Goal: Task Accomplishment & Management: Use online tool/utility

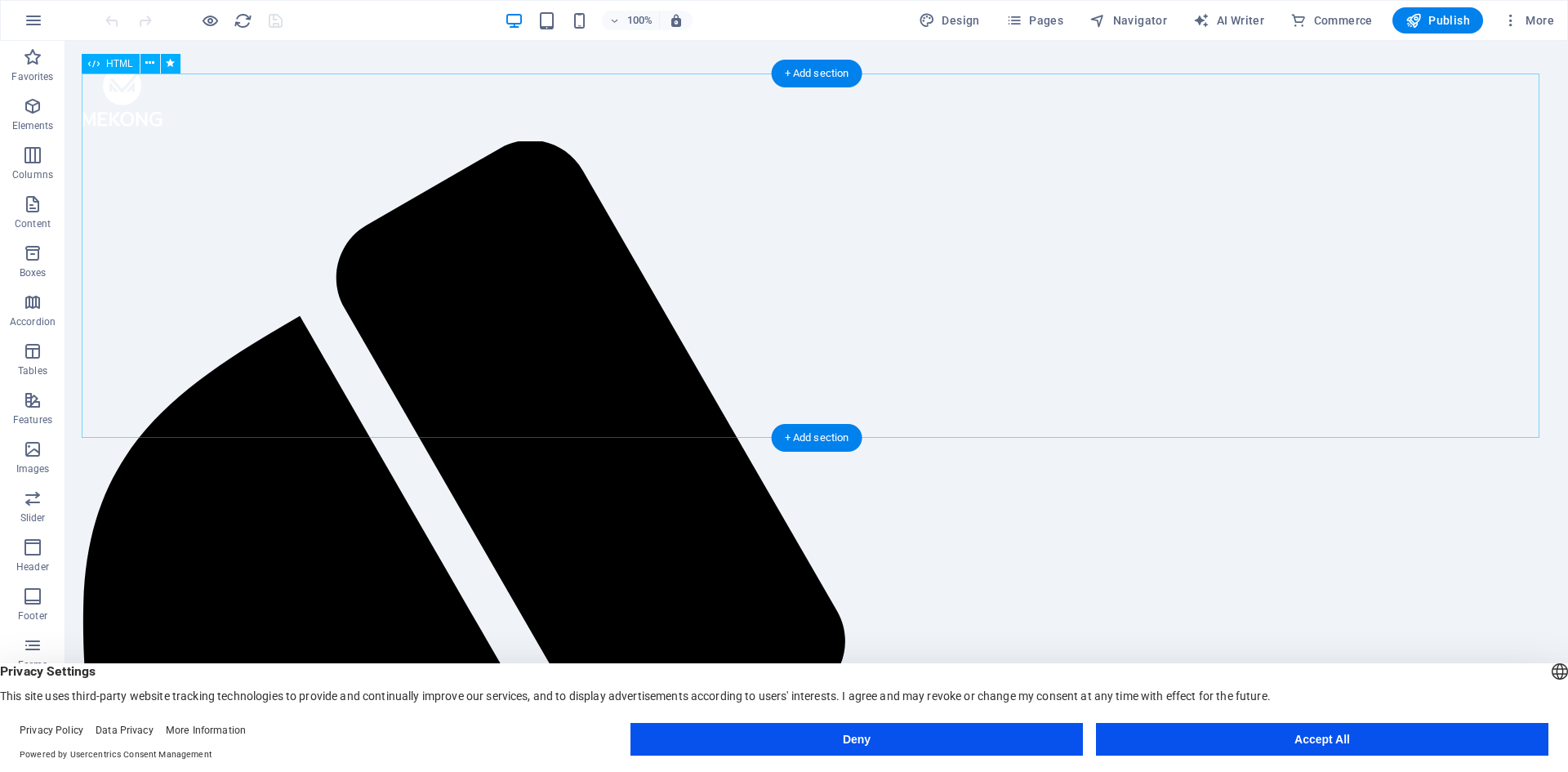
scroll to position [816, 0]
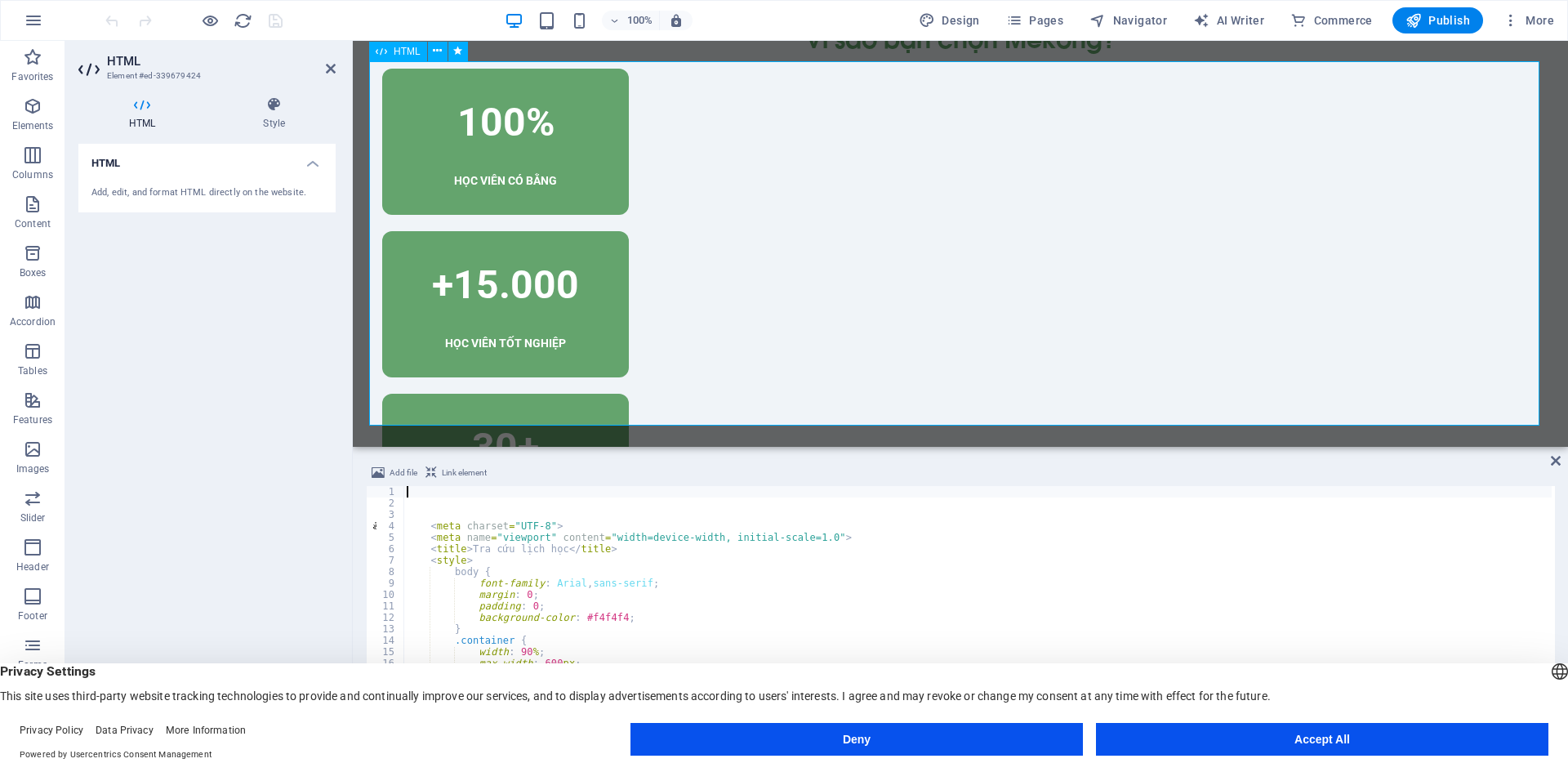
click at [395, 53] on span "HTML" at bounding box center [407, 51] width 27 height 9
click at [304, 166] on h4 "HTML" at bounding box center [207, 158] width 257 height 29
click at [292, 171] on h4 "HTML" at bounding box center [207, 163] width 257 height 39
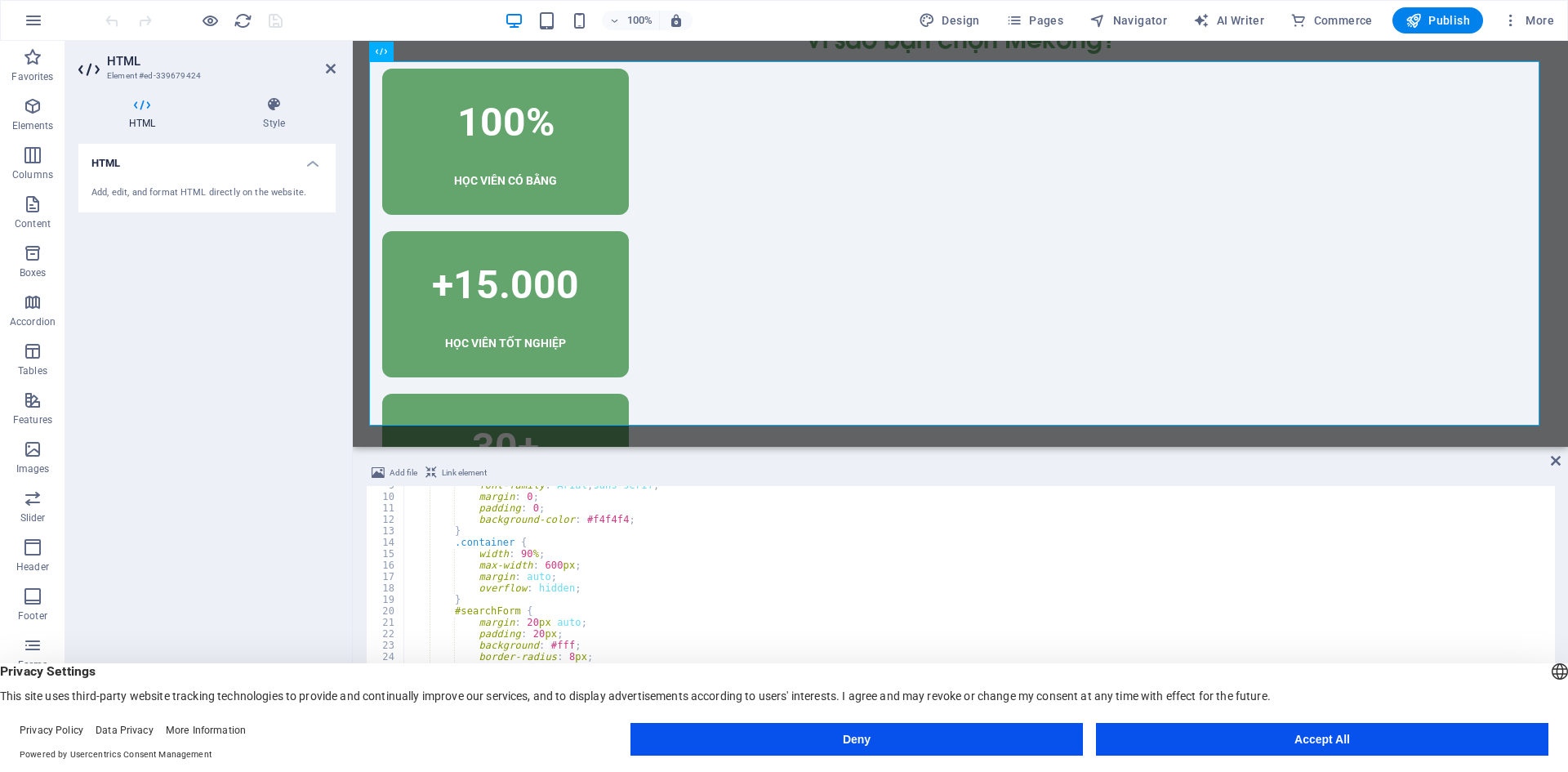
scroll to position [147, 0]
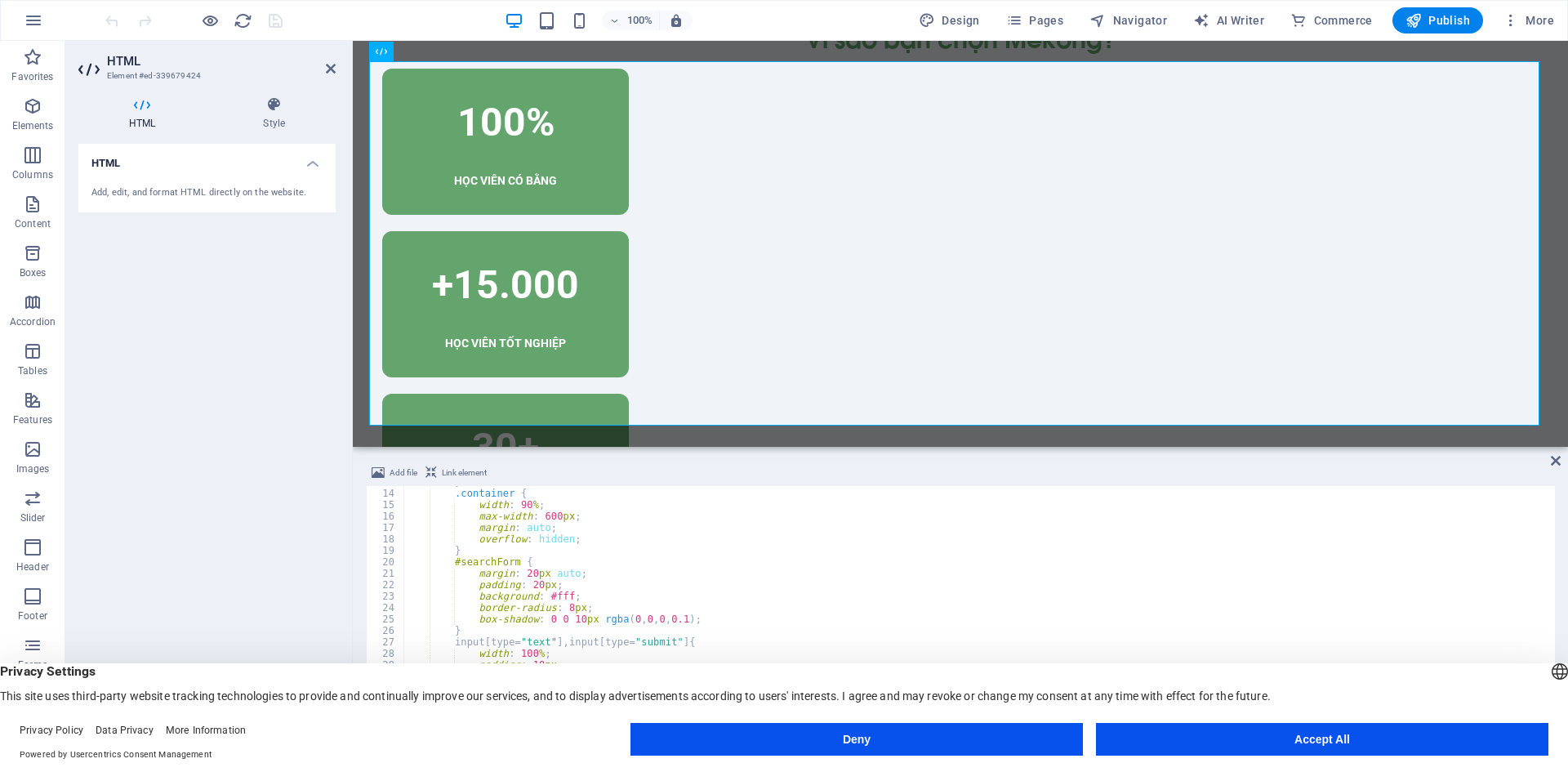
type textarea "}"
click at [666, 547] on div "} .container { width : 90 % ; max-width : 600 px ; margin : auto ; overflow : h…" at bounding box center [977, 611] width 1149 height 270
